Goal: Task Accomplishment & Management: Use online tool/utility

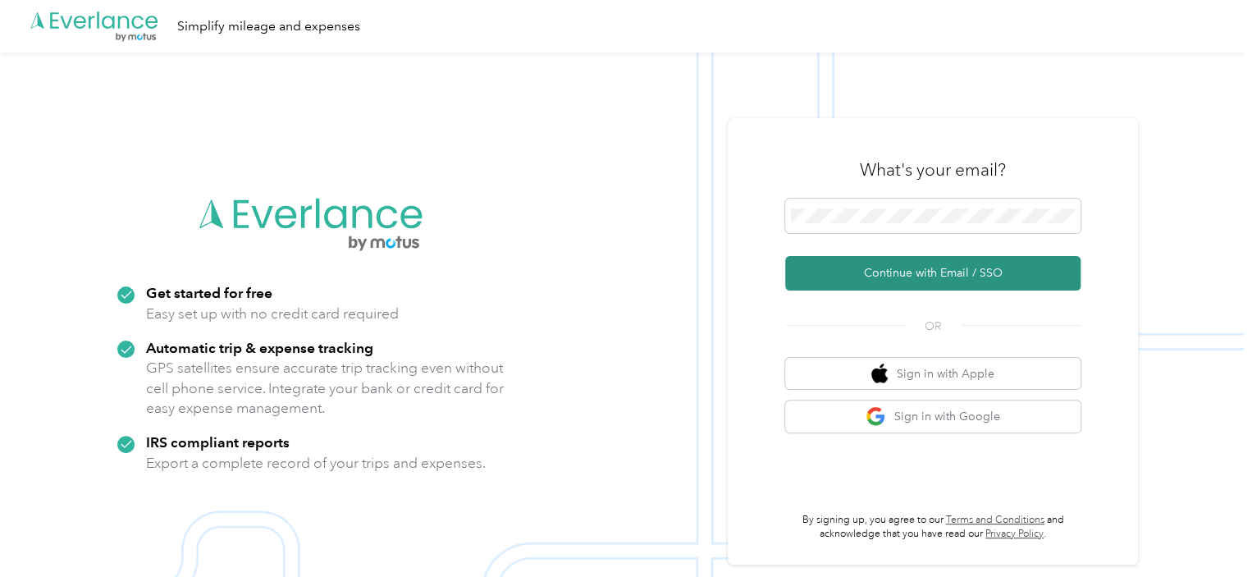
click at [927, 278] on button "Continue with Email / SSO" at bounding box center [932, 273] width 295 height 34
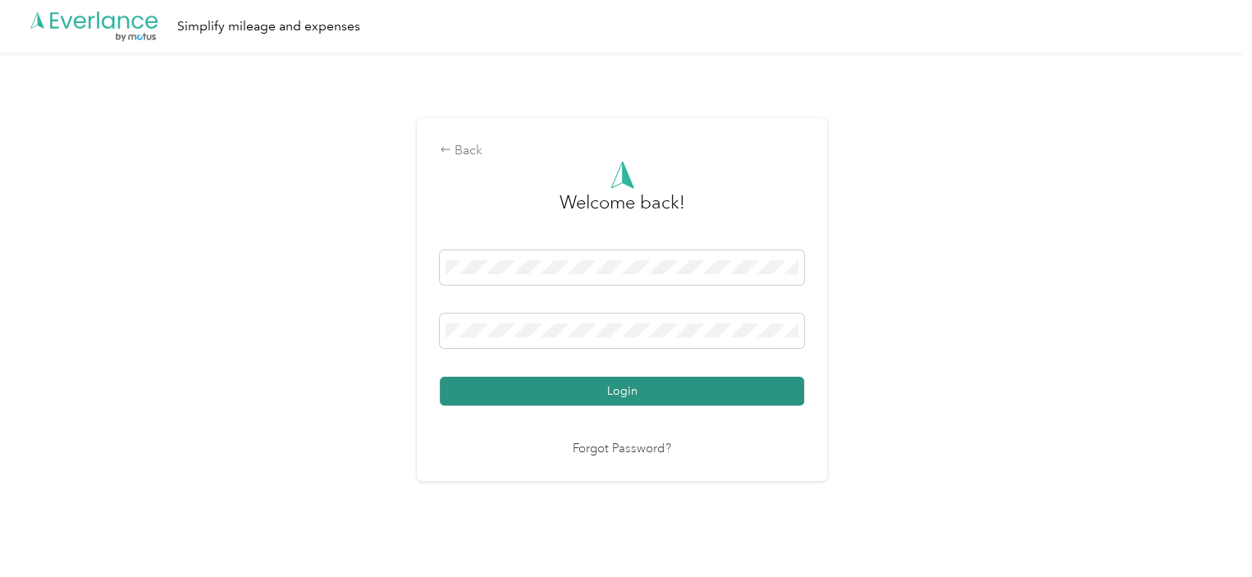
click at [601, 383] on button "Login" at bounding box center [622, 391] width 364 height 29
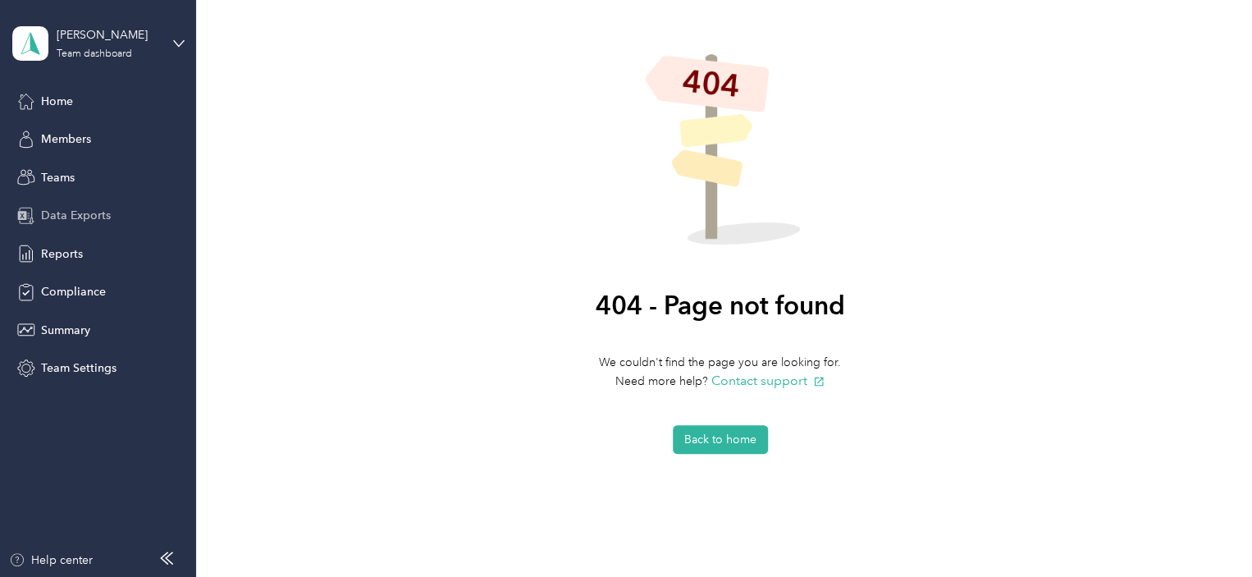
click at [93, 214] on span "Data Exports" at bounding box center [76, 215] width 70 height 17
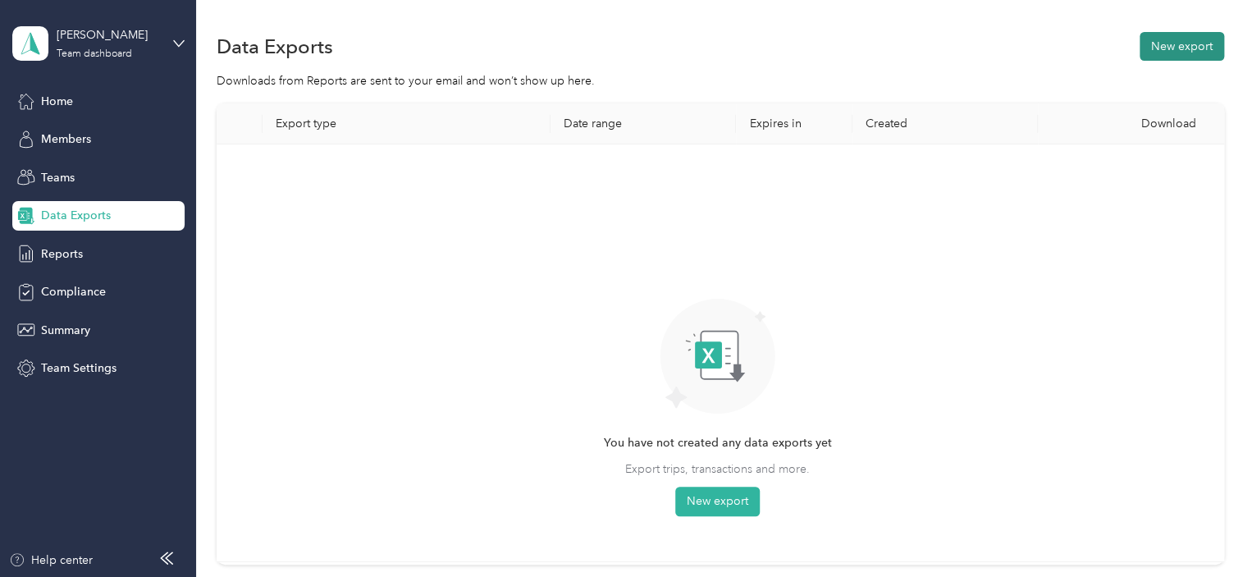
click at [1164, 55] on button "New export" at bounding box center [1182, 46] width 85 height 29
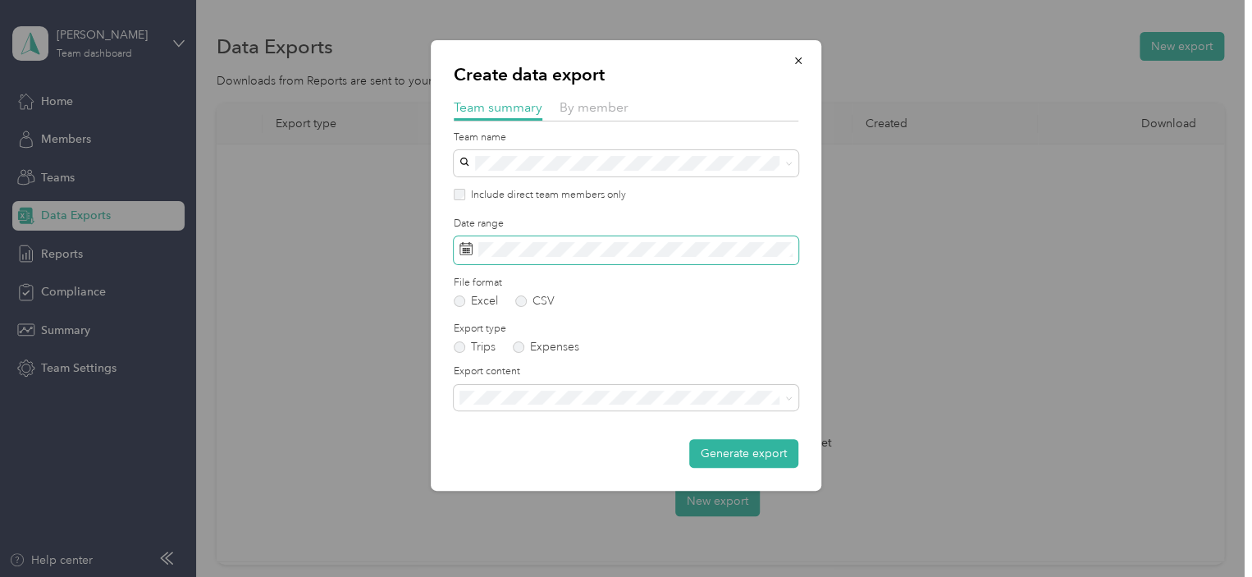
click at [469, 246] on icon at bounding box center [466, 248] width 13 height 13
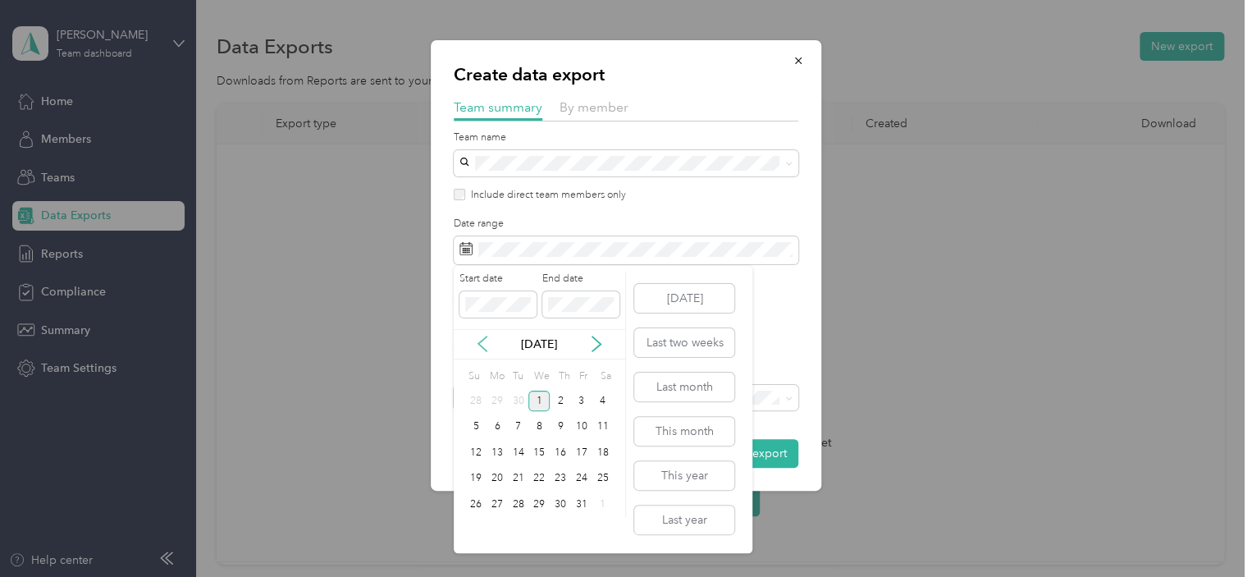
click at [483, 339] on icon at bounding box center [482, 344] width 8 height 15
click at [469, 473] on div "21" at bounding box center [475, 479] width 21 height 21
click at [597, 344] on icon at bounding box center [596, 344] width 16 height 16
click at [519, 401] on div "30" at bounding box center [518, 401] width 21 height 21
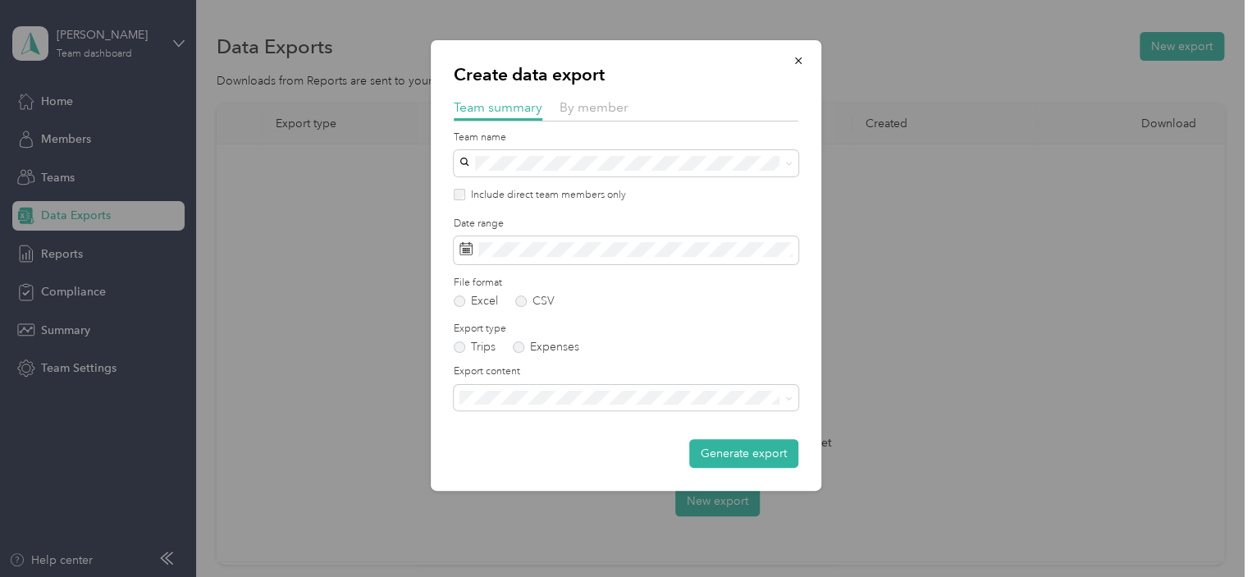
click at [517, 453] on span "Summary and full trips list" at bounding box center [530, 452] width 131 height 14
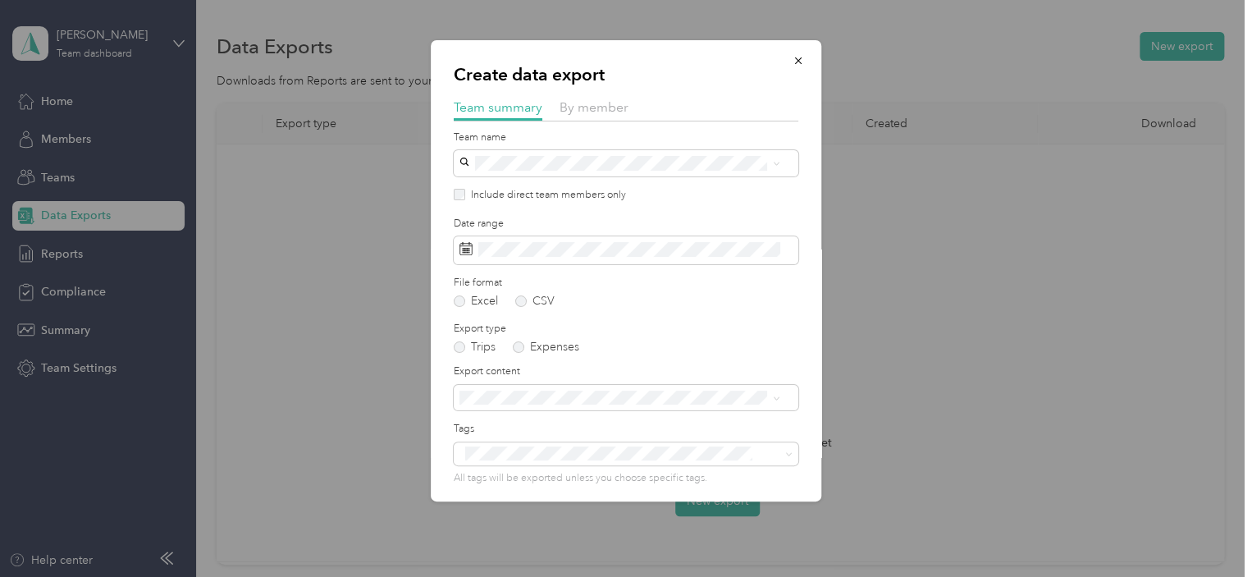
scroll to position [64, 0]
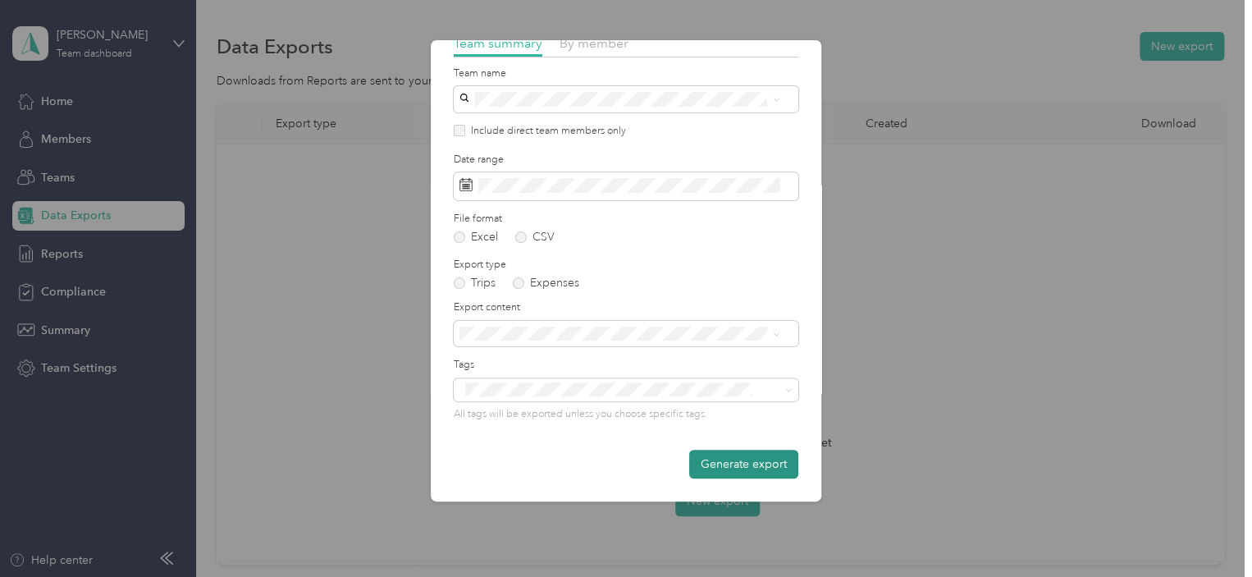
click at [744, 462] on button "Generate export" at bounding box center [743, 464] width 109 height 29
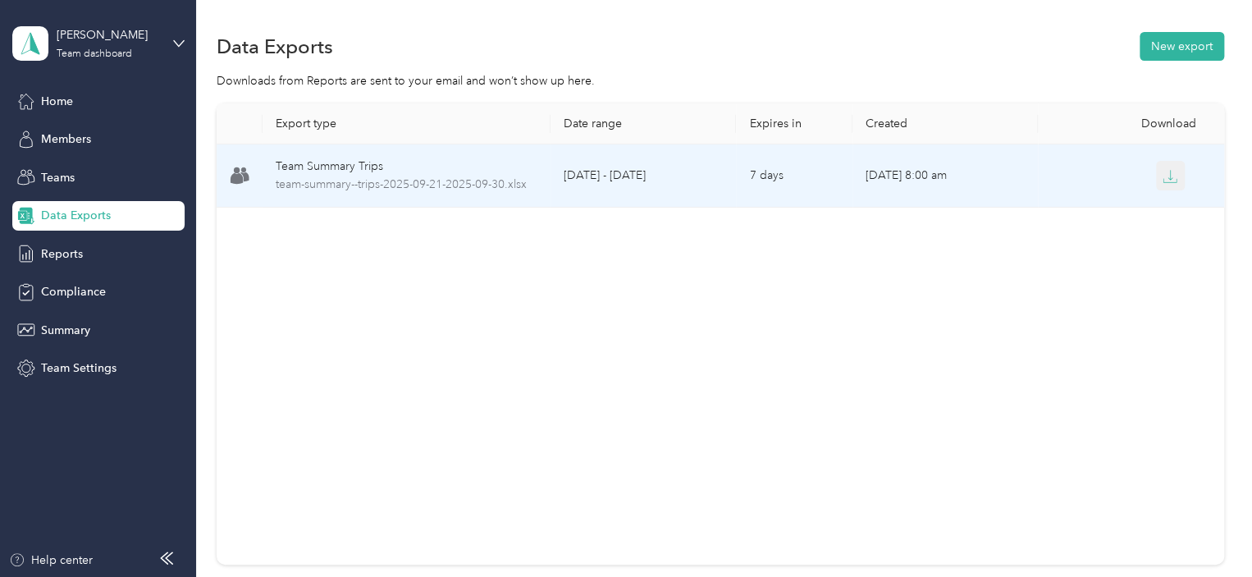
click at [1167, 180] on icon "button" at bounding box center [1170, 176] width 15 height 15
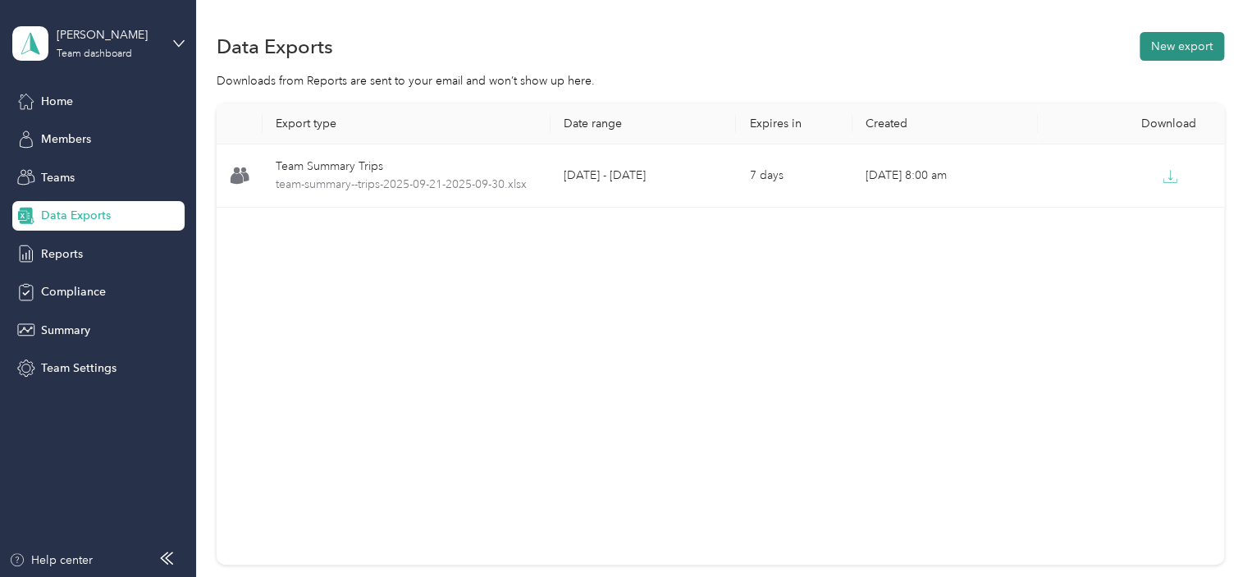
click at [1169, 45] on button "New export" at bounding box center [1182, 46] width 85 height 29
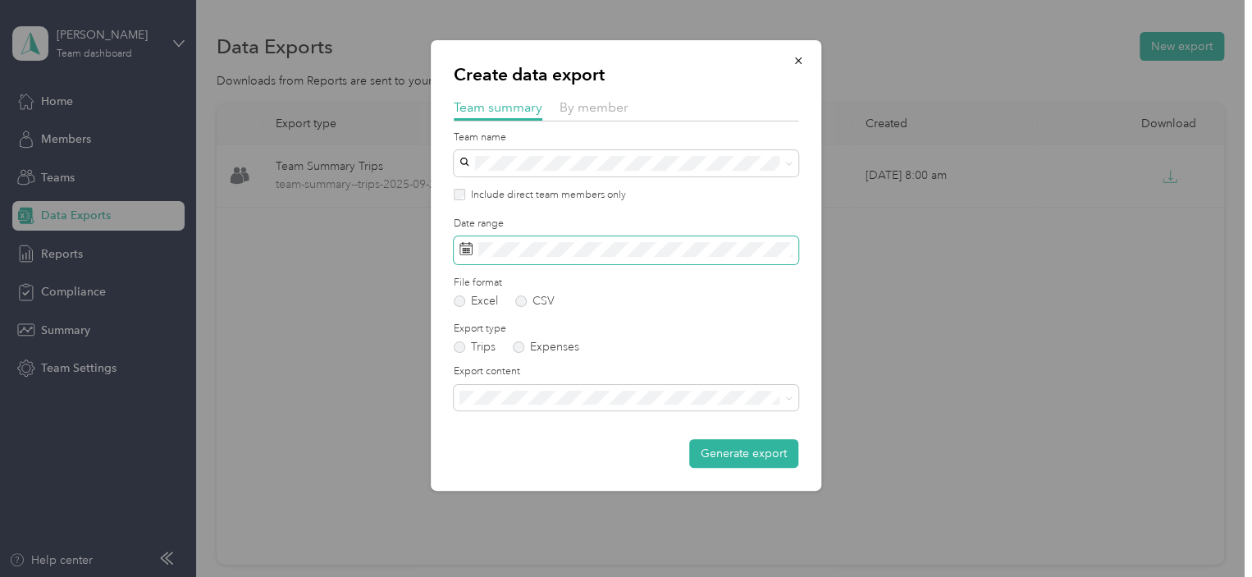
click at [469, 248] on icon at bounding box center [466, 248] width 13 height 13
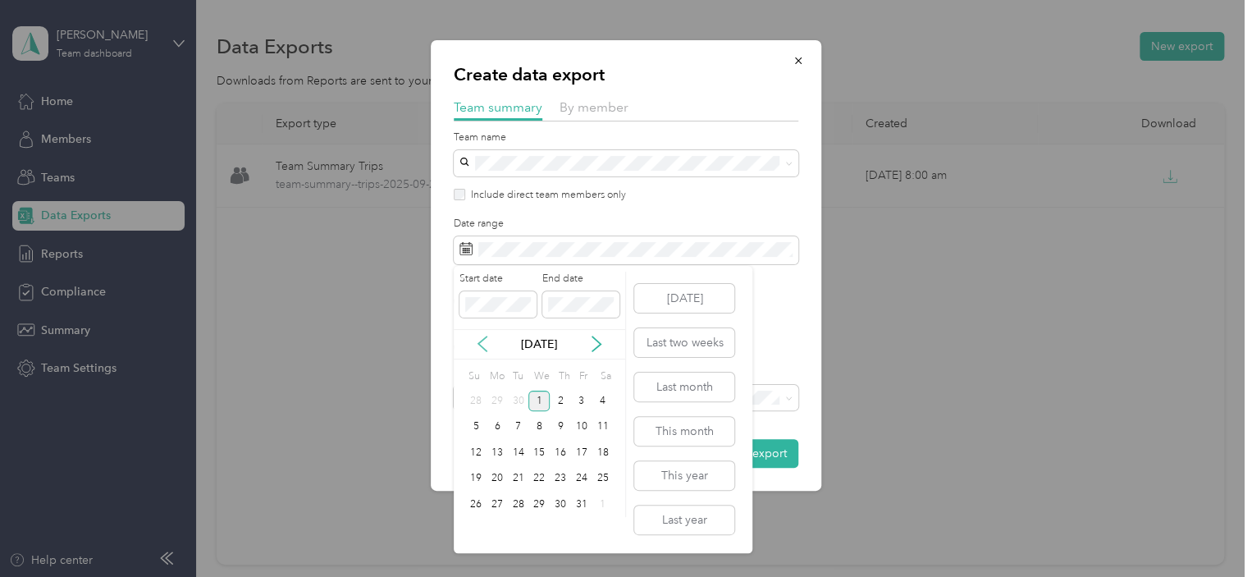
click at [484, 342] on icon at bounding box center [482, 344] width 16 height 16
click at [479, 476] on div "21" at bounding box center [475, 479] width 21 height 21
click at [523, 500] on div "30" at bounding box center [518, 504] width 21 height 21
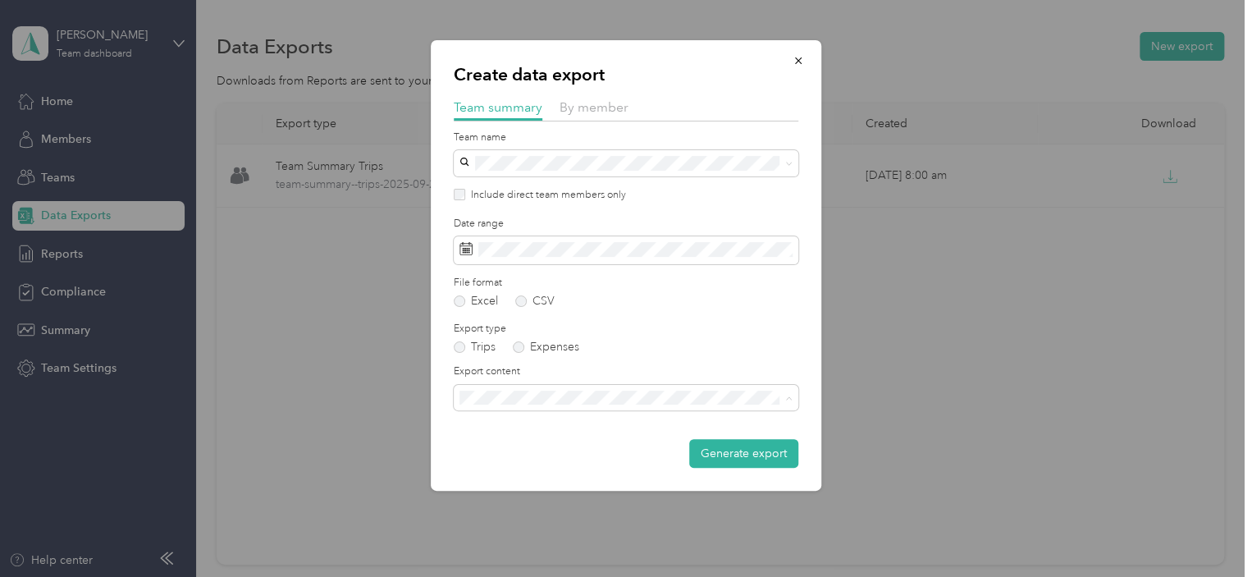
click at [577, 458] on div "Summary and full trips list" at bounding box center [626, 454] width 322 height 17
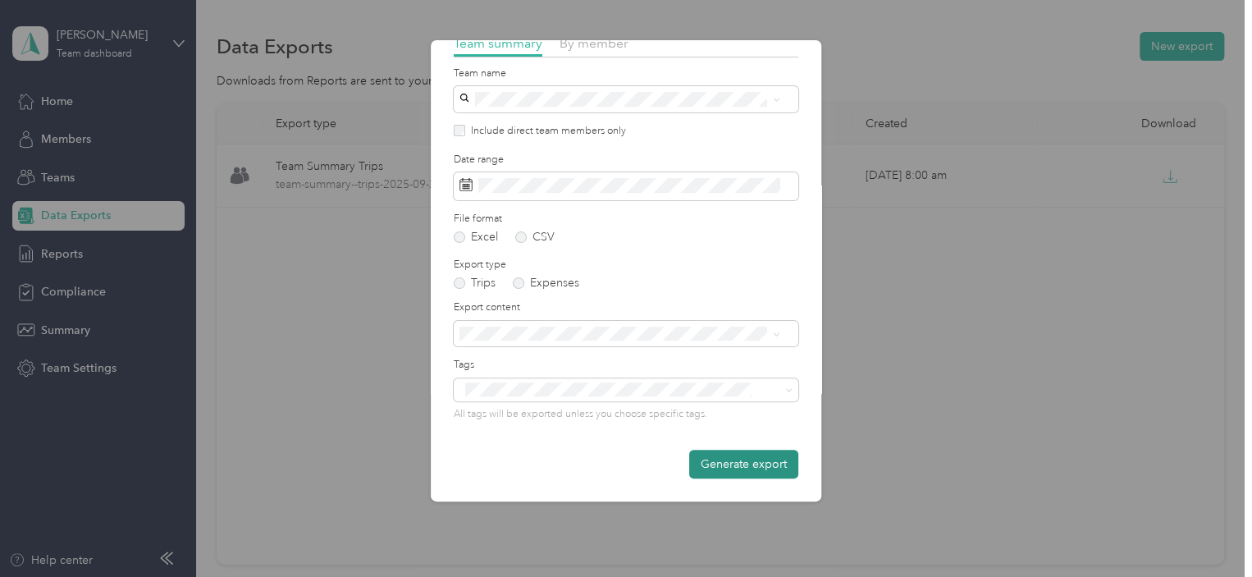
click at [723, 463] on button "Generate export" at bounding box center [743, 464] width 109 height 29
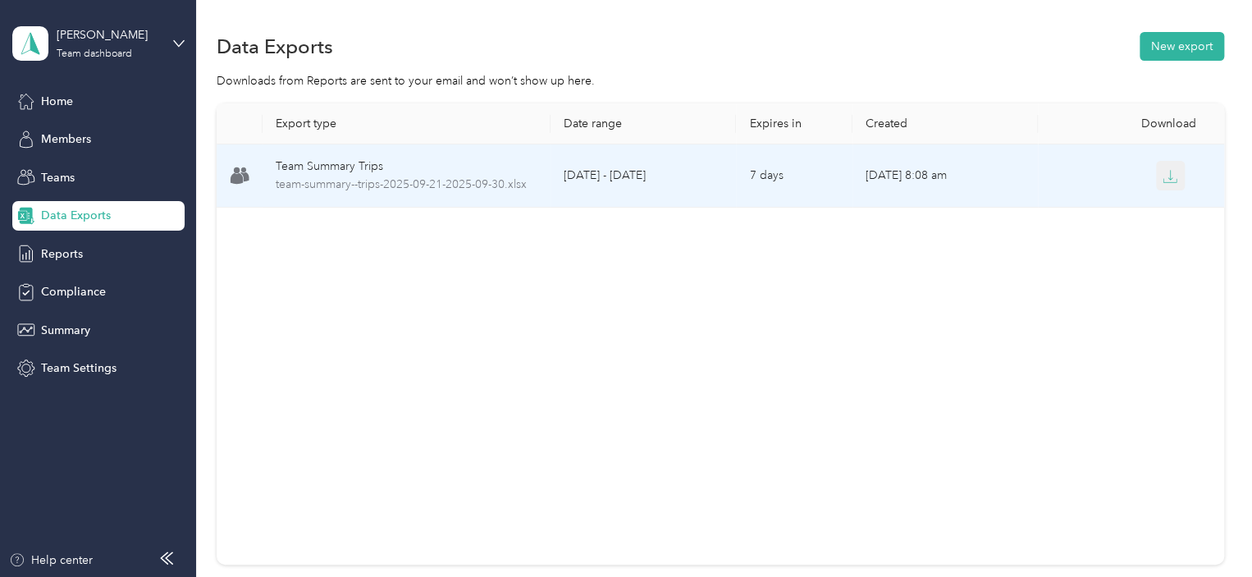
click at [1163, 180] on icon "button" at bounding box center [1170, 176] width 15 height 15
